Goal: Information Seeking & Learning: Compare options

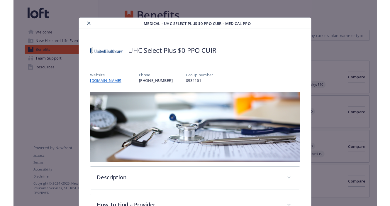
scroll to position [18, 0]
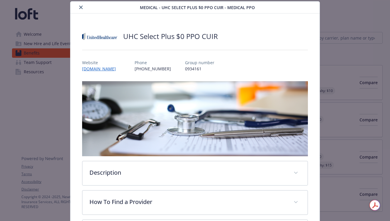
click at [81, 6] on icon "close" at bounding box center [81, 8] width 4 height 4
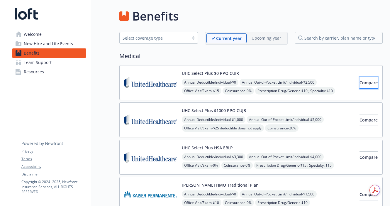
click at [371, 82] on button "Compare" at bounding box center [369, 83] width 18 height 12
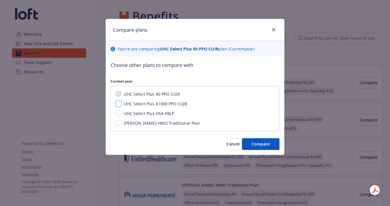
click at [120, 101] on input "UHC Select Plus $1000 PPO CUJB" at bounding box center [119, 104] width 6 height 6
checkbox input "true"
click at [118, 112] on input "UHC Select Plus HSA EBLP" at bounding box center [119, 113] width 6 height 6
checkbox input "true"
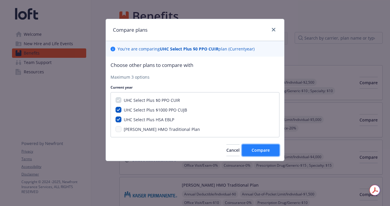
click at [270, 151] on button "Compare" at bounding box center [261, 150] width 38 height 12
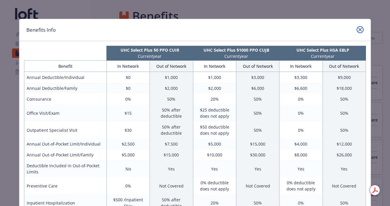
click at [361, 30] on icon "close" at bounding box center [360, 30] width 4 height 4
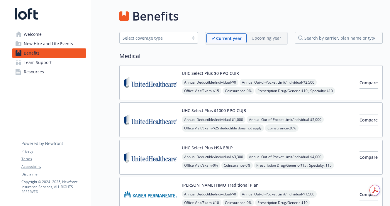
click at [150, 84] on img at bounding box center [150, 82] width 53 height 25
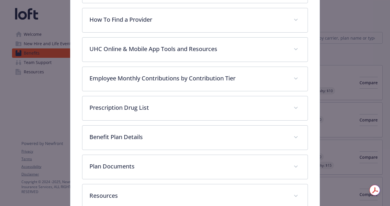
scroll to position [198, 0]
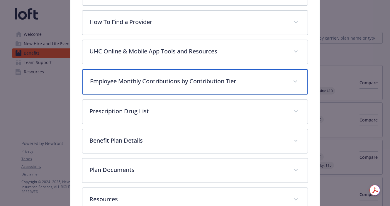
click at [182, 78] on p "Employee Monthly Contributions by Contribution Tier" at bounding box center [188, 81] width 196 height 9
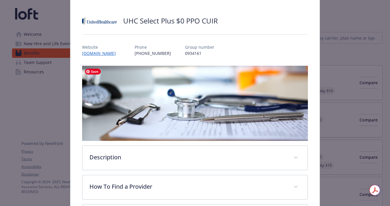
scroll to position [0, 0]
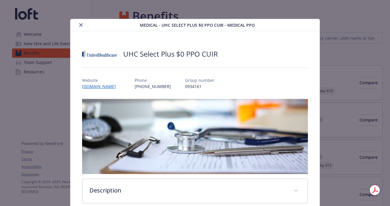
click at [81, 23] on button "close" at bounding box center [80, 24] width 7 height 7
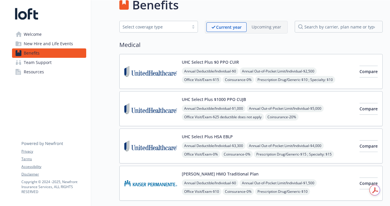
scroll to position [21, 0]
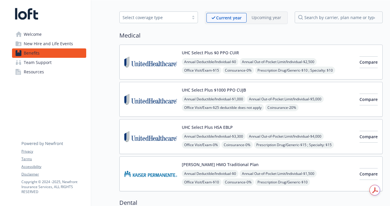
click at [149, 134] on img at bounding box center [150, 136] width 53 height 25
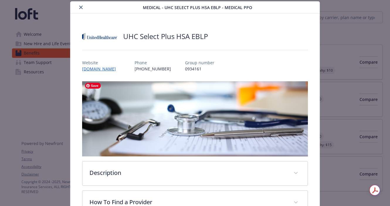
scroll to position [180, 0]
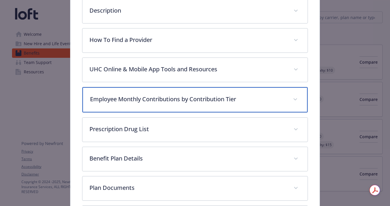
click at [201, 96] on p "Employee Monthly Contributions by Contribution Tier" at bounding box center [188, 99] width 196 height 9
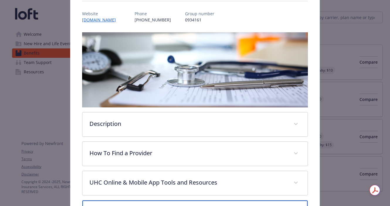
scroll to position [0, 0]
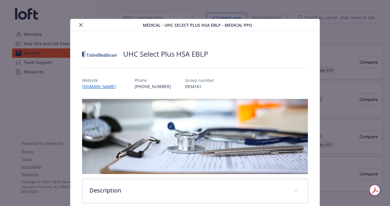
click at [82, 24] on icon "close" at bounding box center [81, 25] width 4 height 4
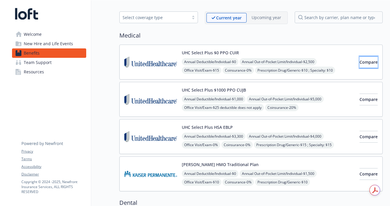
click at [360, 63] on span "Compare" at bounding box center [369, 62] width 18 height 6
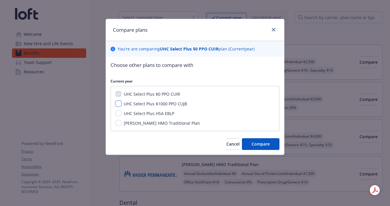
click at [119, 103] on input "UHC Select Plus $1000 PPO CUJB" at bounding box center [119, 104] width 6 height 6
checkbox input "true"
click at [119, 114] on input "UHC Select Plus HSA EBLP" at bounding box center [119, 113] width 6 height 6
checkbox input "true"
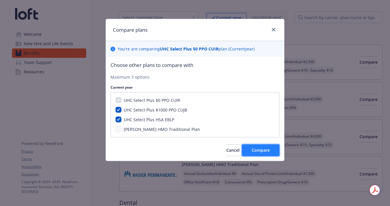
click at [259, 150] on span "Compare" at bounding box center [261, 150] width 18 height 6
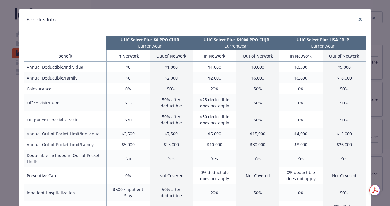
scroll to position [11, 0]
click at [362, 16] on link "close" at bounding box center [360, 19] width 7 height 7
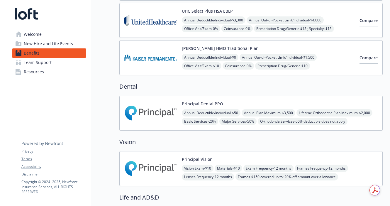
scroll to position [0, 0]
